Goal: Task Accomplishment & Management: Manage account settings

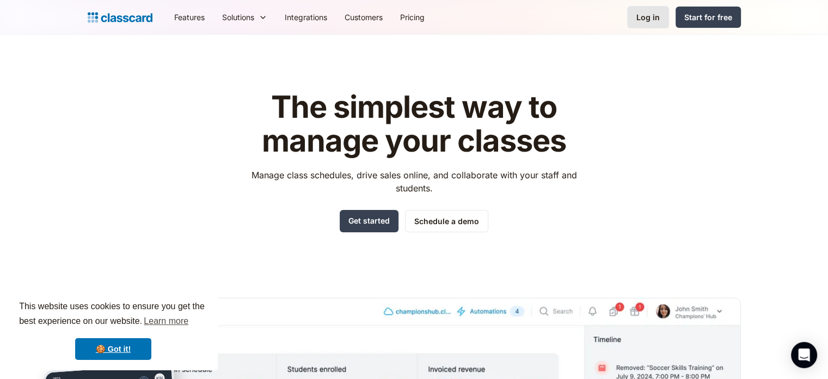
click at [643, 19] on div "Log in" at bounding box center [648, 16] width 23 height 11
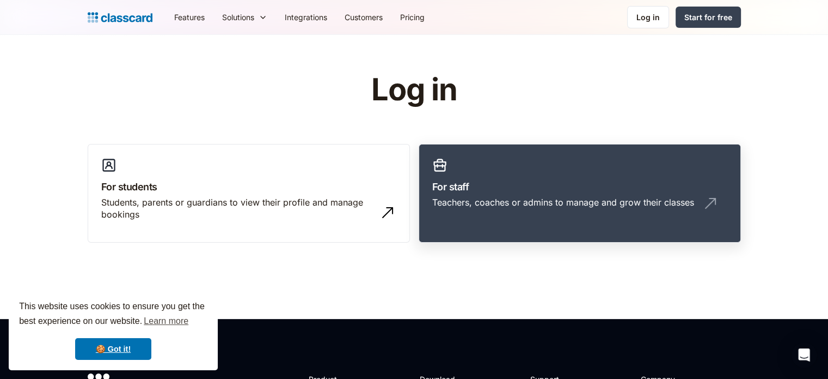
click at [583, 189] on h3 "For staff" at bounding box center [579, 186] width 295 height 15
